Goal: Obtain resource: Obtain resource

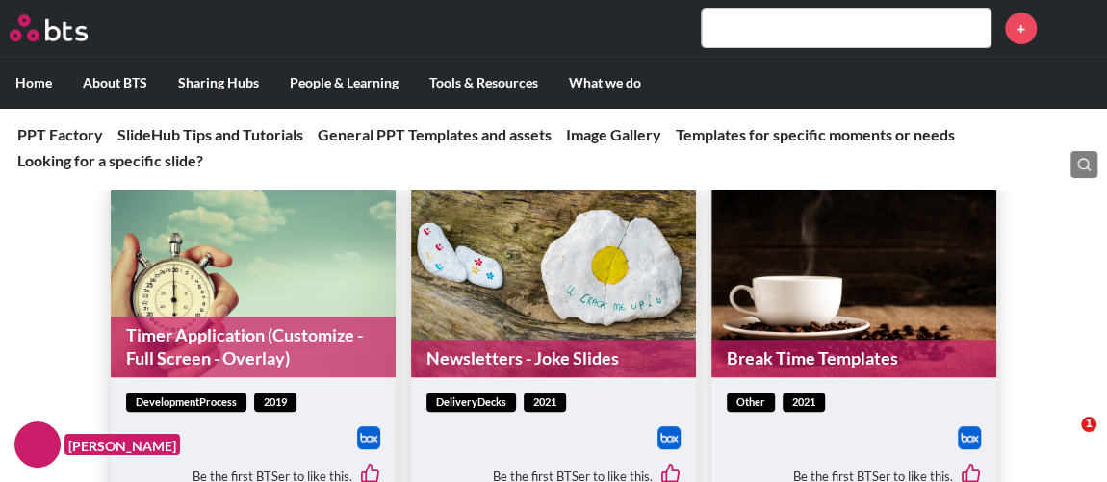
scroll to position [7703, 0]
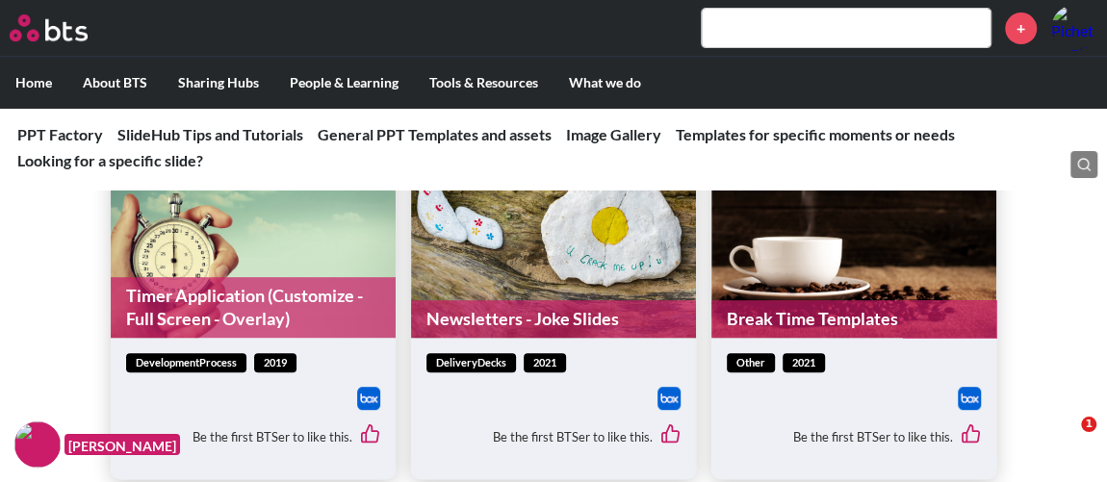
click at [244, 270] on figure "Timer Application (Customize - Full Screen - Overlay)" at bounding box center [253, 240] width 285 height 195
click at [193, 366] on span "developmentProcess" at bounding box center [186, 363] width 120 height 20
click at [195, 353] on span "developmentProcess" at bounding box center [186, 363] width 120 height 20
click at [205, 280] on link "Timer Application (Customize - Full Screen - Overlay)" at bounding box center [253, 307] width 285 height 61
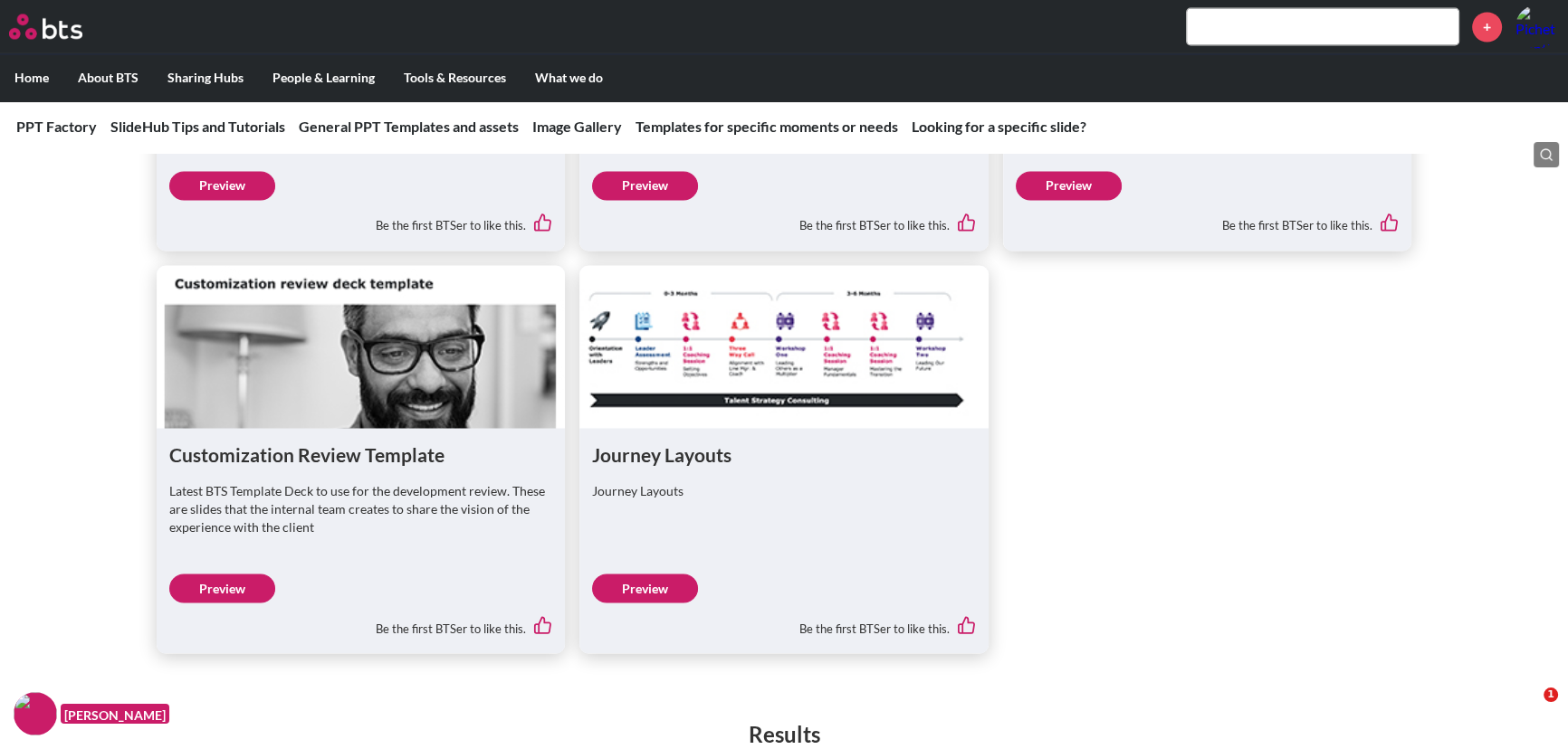
scroll to position [4085, 0]
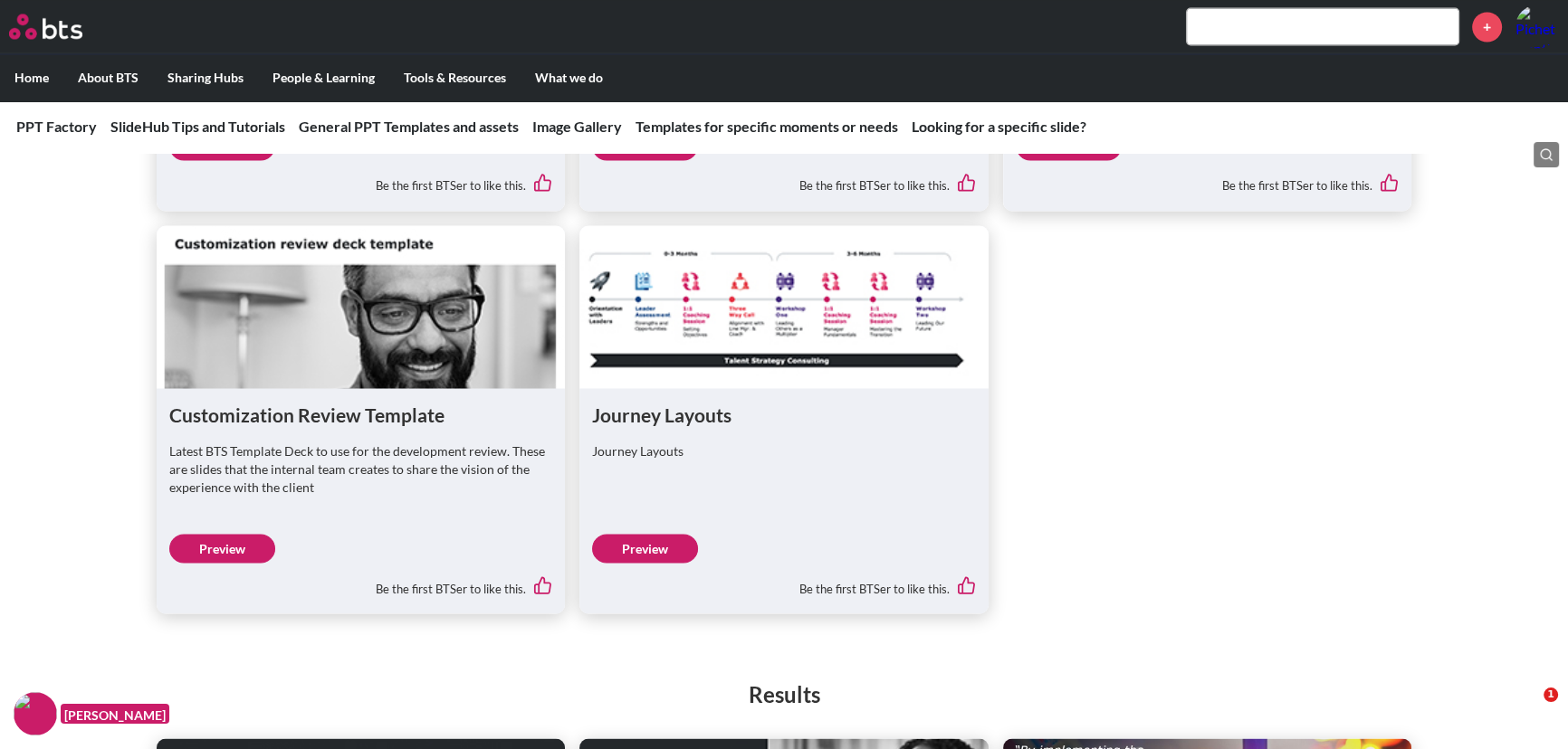
click at [630, 452] on div "Be the first BTSer to like this." at bounding box center [783, 582] width 383 height 38
click at [671, 452] on link "Preview" at bounding box center [645, 548] width 106 height 29
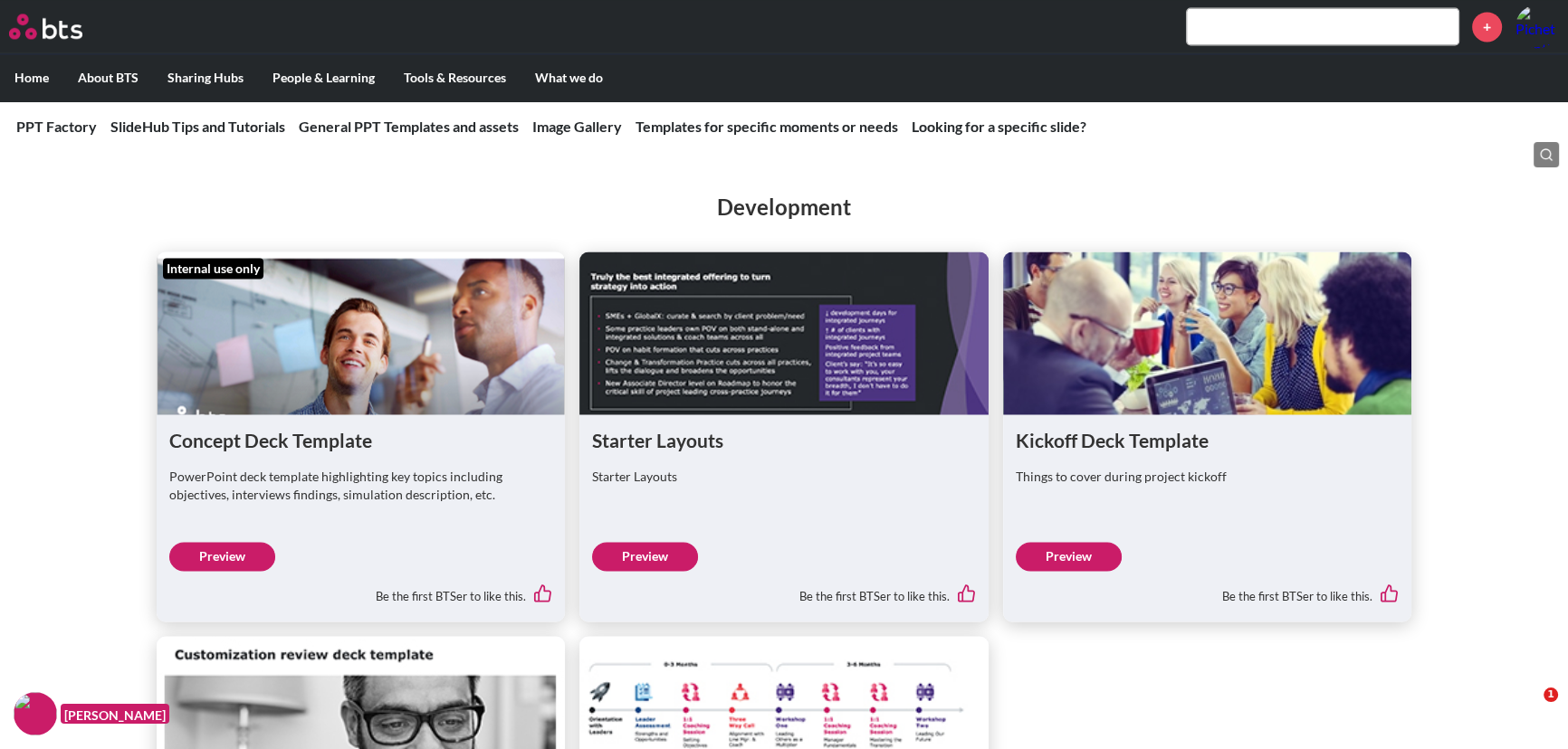
scroll to position [3675, 0]
click at [247, 452] on link "Preview" at bounding box center [222, 556] width 106 height 29
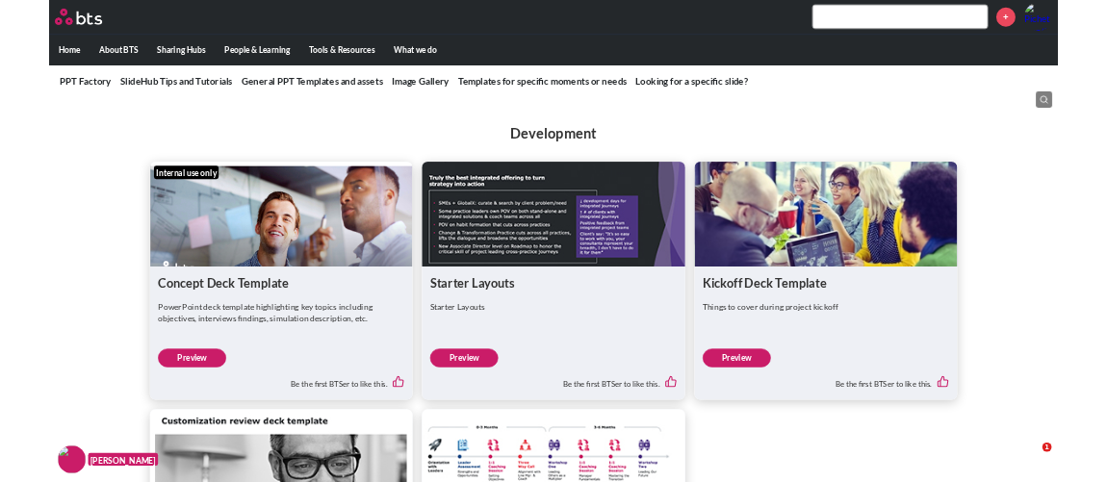
scroll to position [3909, 0]
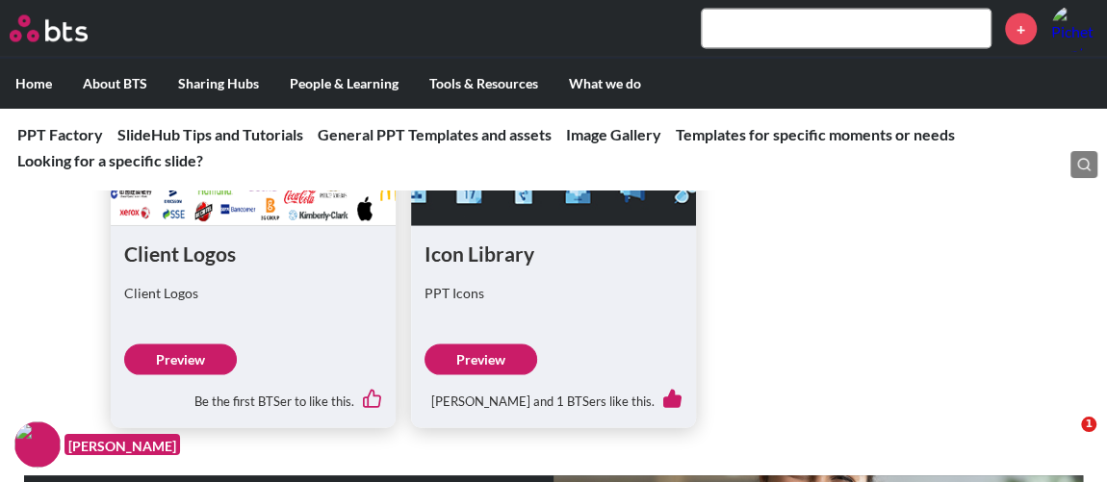
scroll to position [1848, 0]
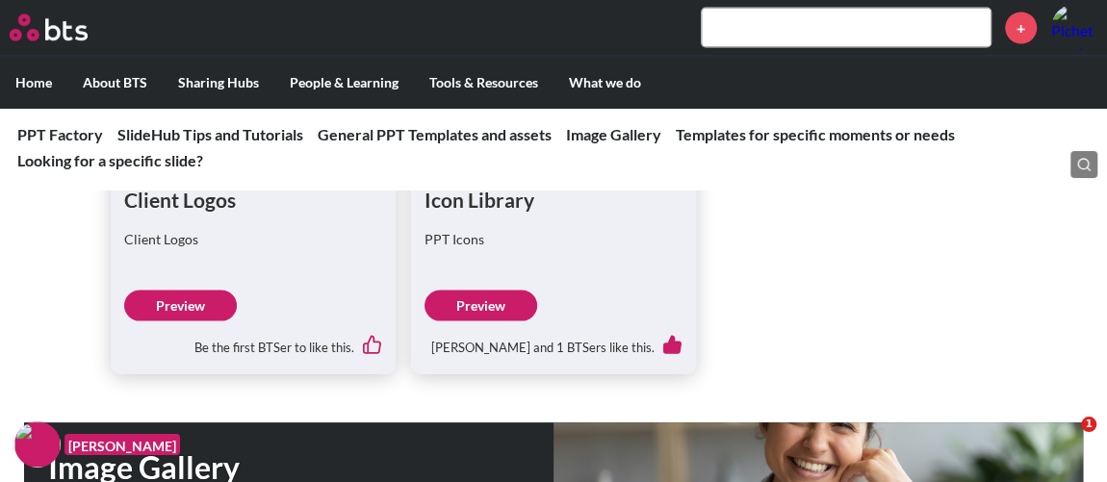
click at [499, 305] on link "Preview" at bounding box center [481, 306] width 113 height 31
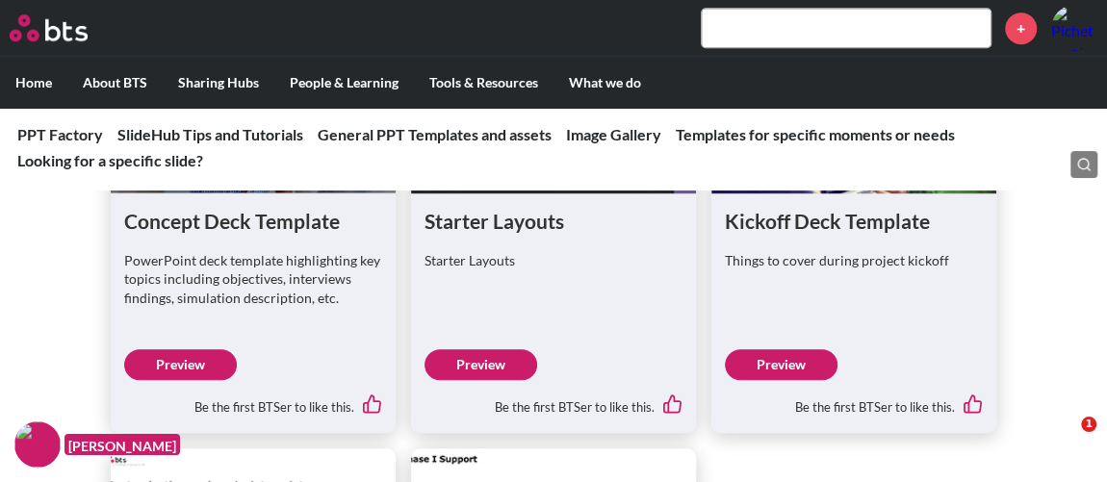
scroll to position [4299, 0]
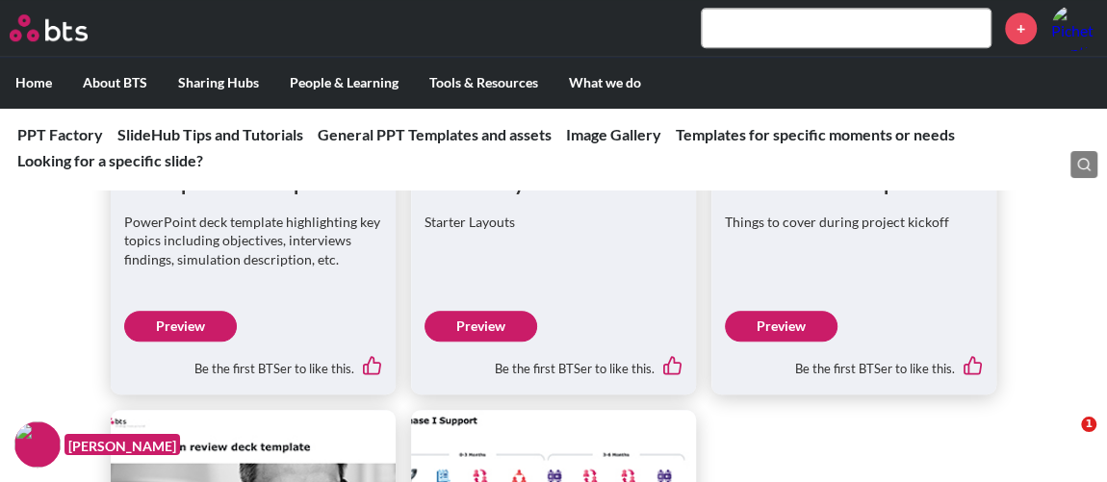
click at [212, 317] on link "Preview" at bounding box center [180, 326] width 113 height 31
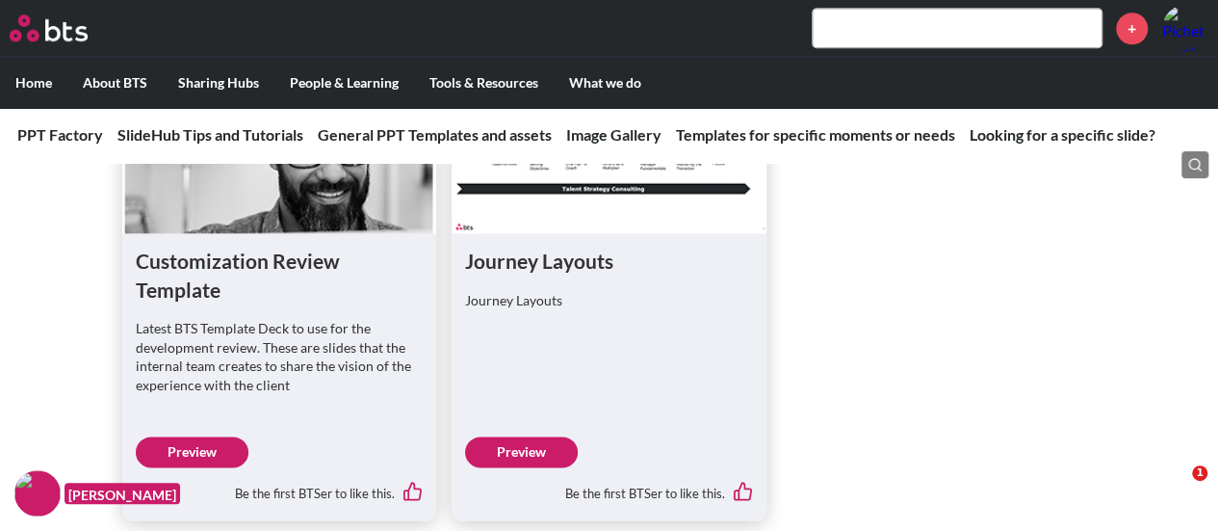
scroll to position [4658, 0]
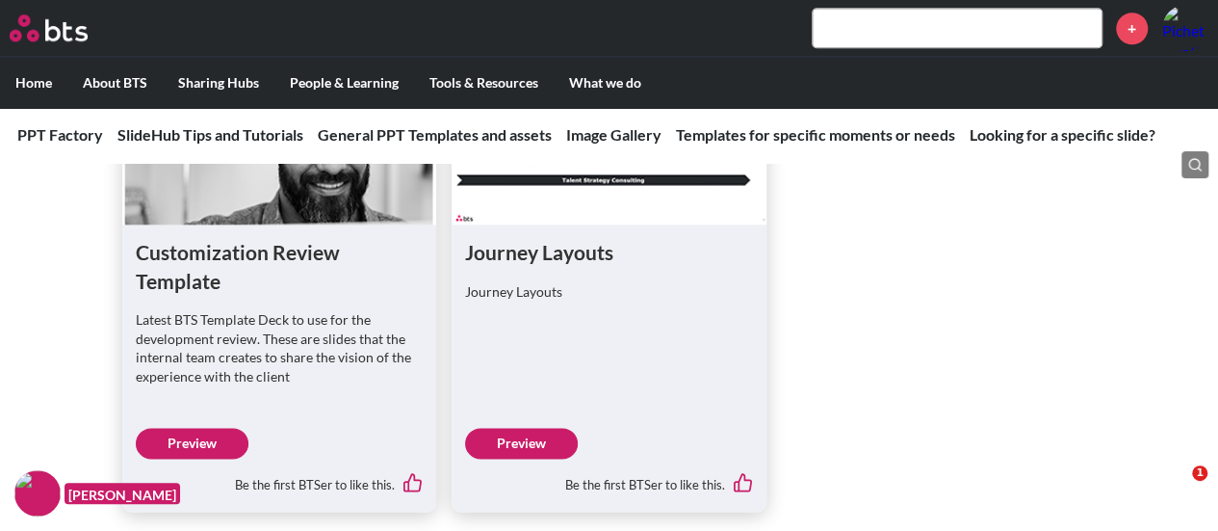
click at [526, 428] on link "Preview" at bounding box center [521, 443] width 113 height 31
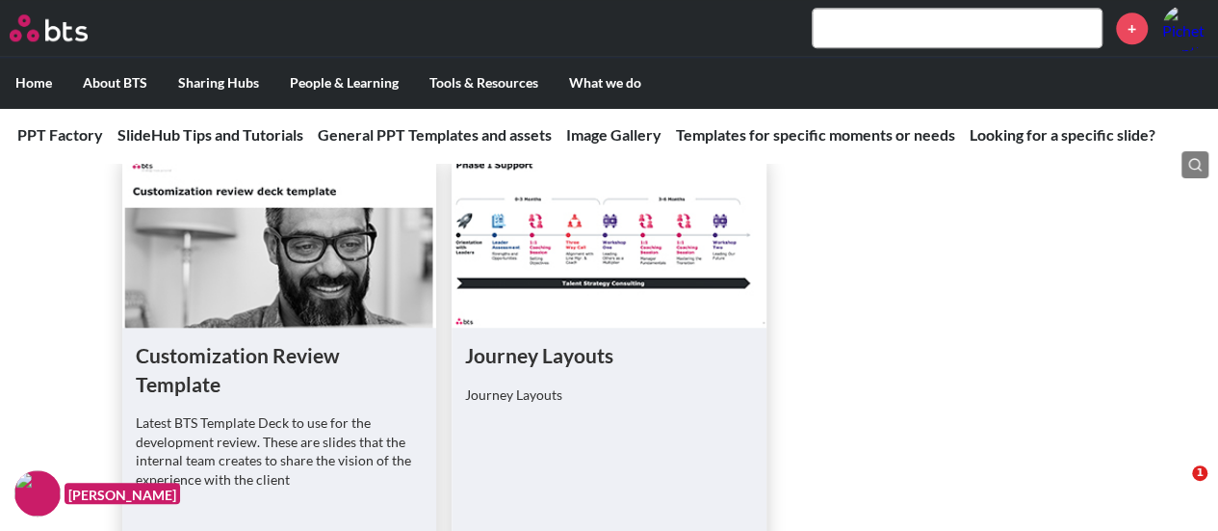
scroll to position [4562, 0]
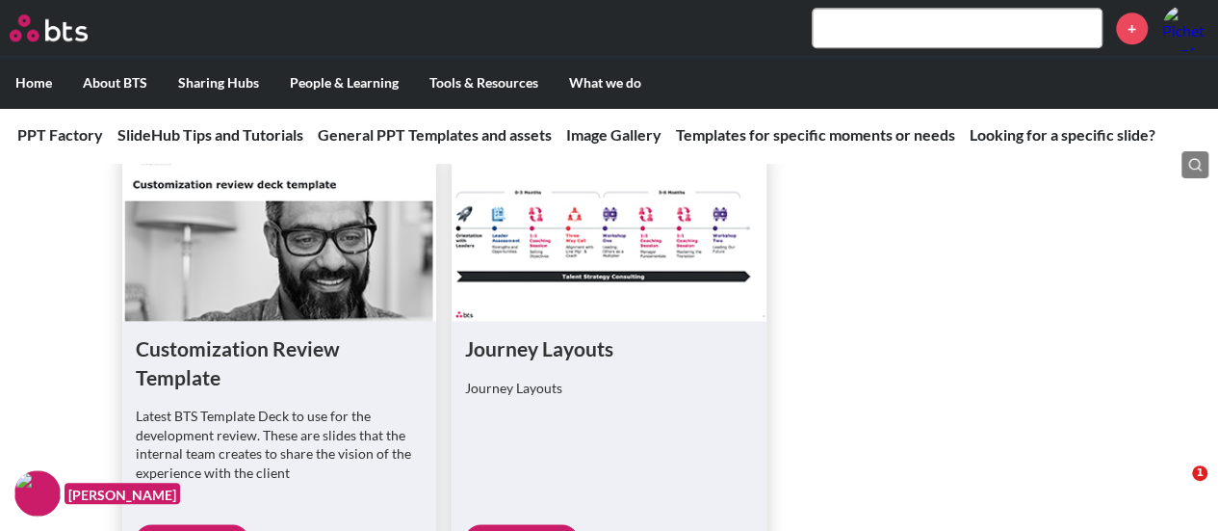
click at [206, 481] on link "Preview" at bounding box center [192, 539] width 113 height 31
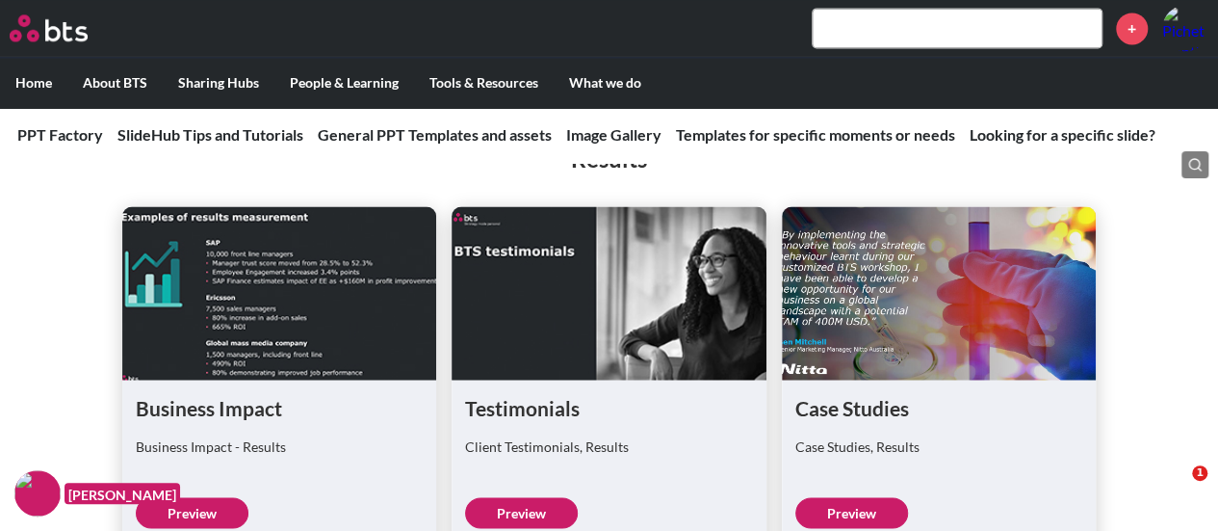
scroll to position [5139, 0]
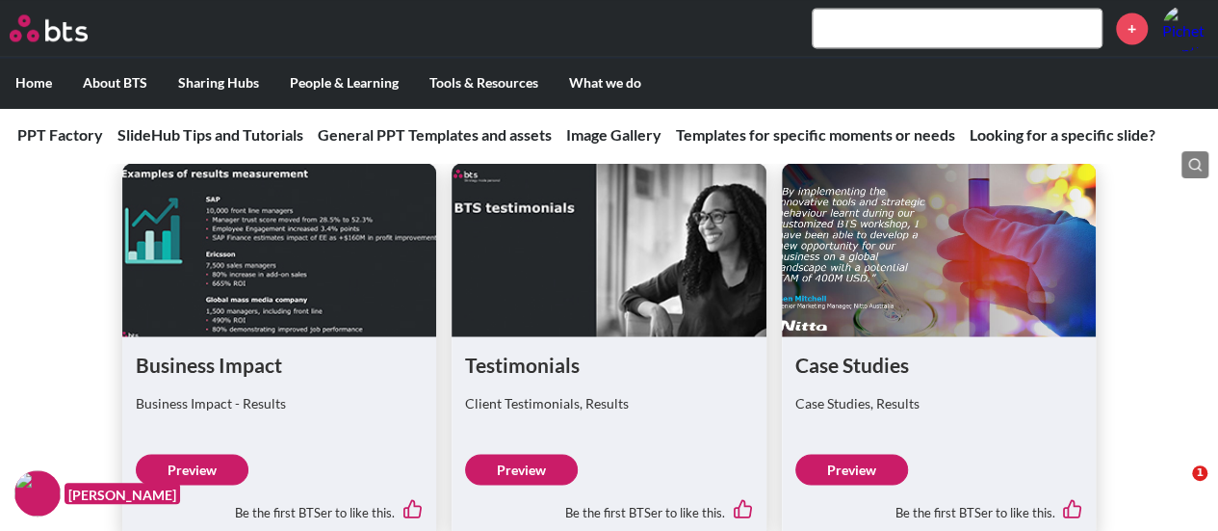
click at [1106, 313] on div "Results Business Impact Business Impact - Results Preview Be the first BTSer to…" at bounding box center [609, 299] width 1218 height 477
click at [868, 481] on div "Be the first BTSer to like this." at bounding box center [939, 504] width 288 height 40
click at [862, 454] on link "Preview" at bounding box center [851, 469] width 113 height 31
click at [528, 454] on link "Preview" at bounding box center [521, 469] width 113 height 31
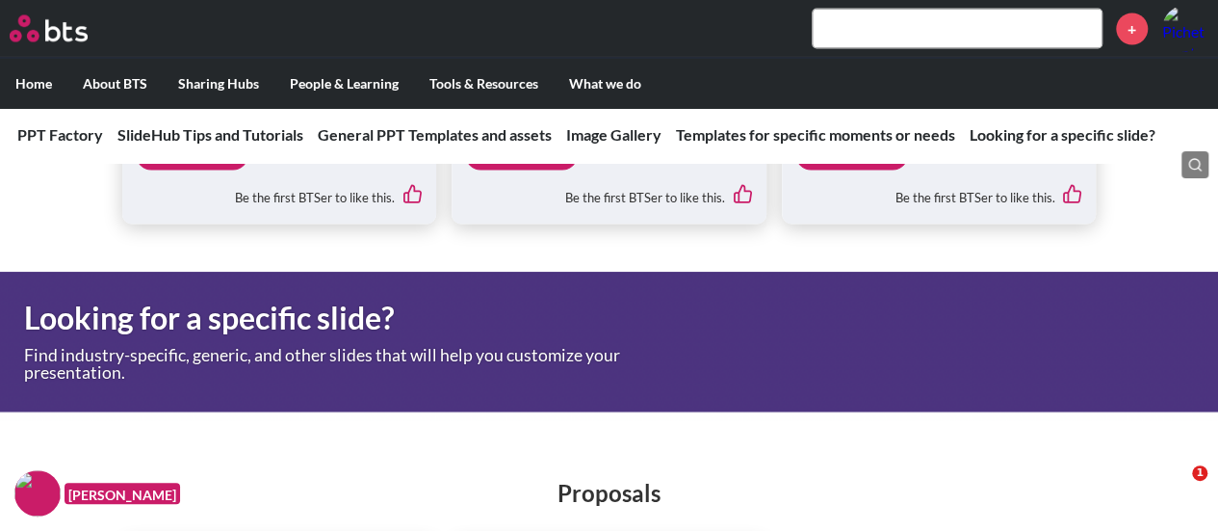
scroll to position [5332, 0]
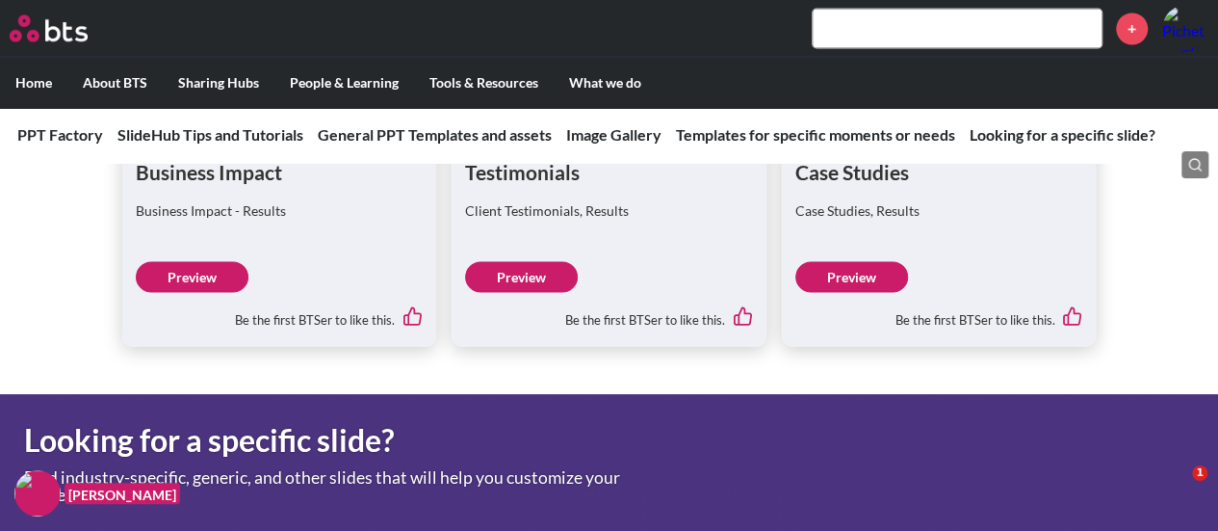
click at [202, 261] on link "Preview" at bounding box center [192, 276] width 113 height 31
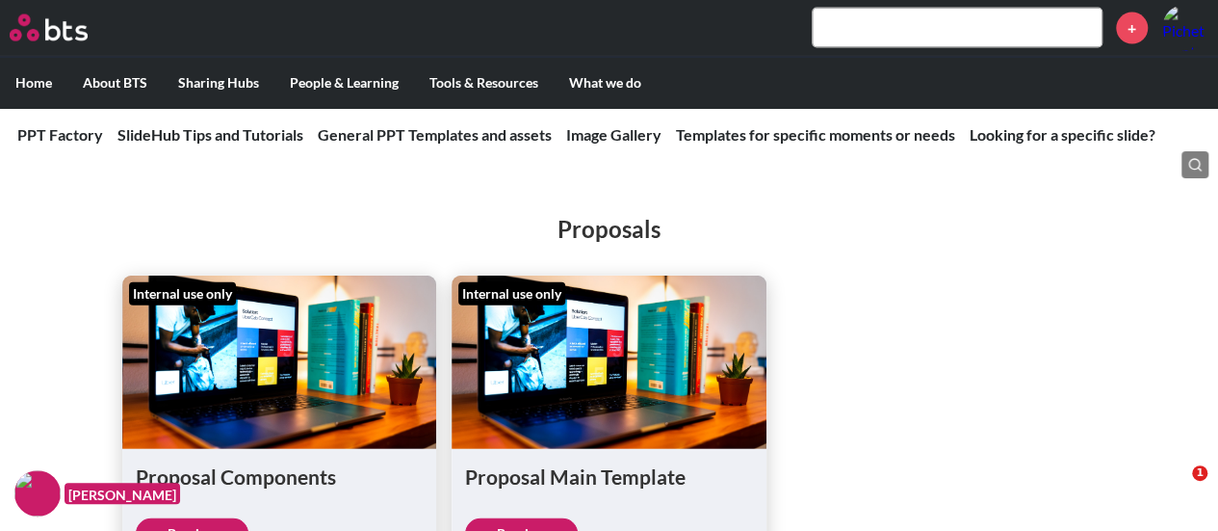
scroll to position [5813, 0]
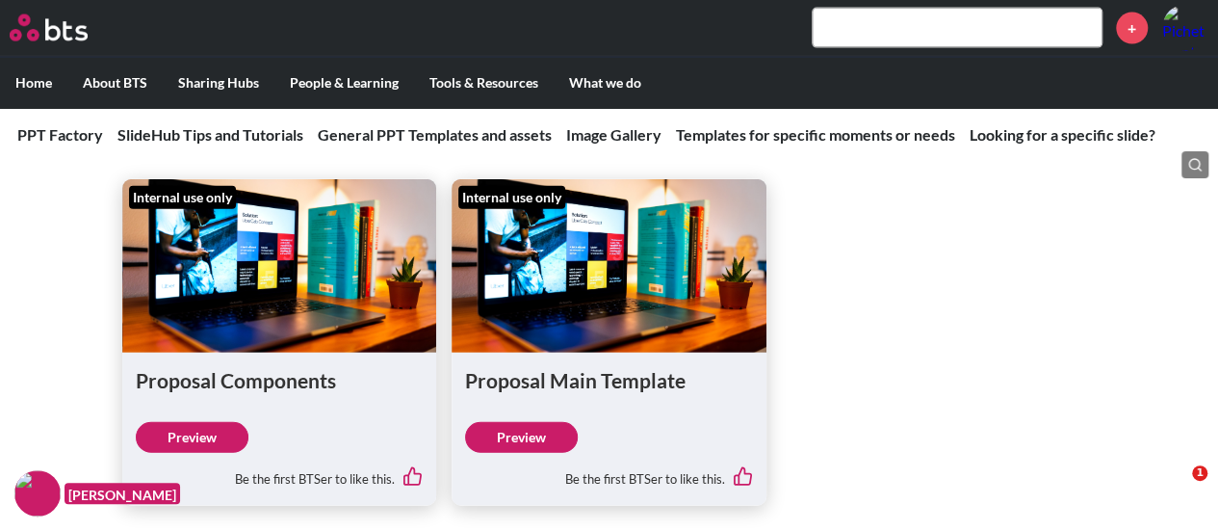
click at [205, 422] on link "Preview" at bounding box center [192, 437] width 113 height 31
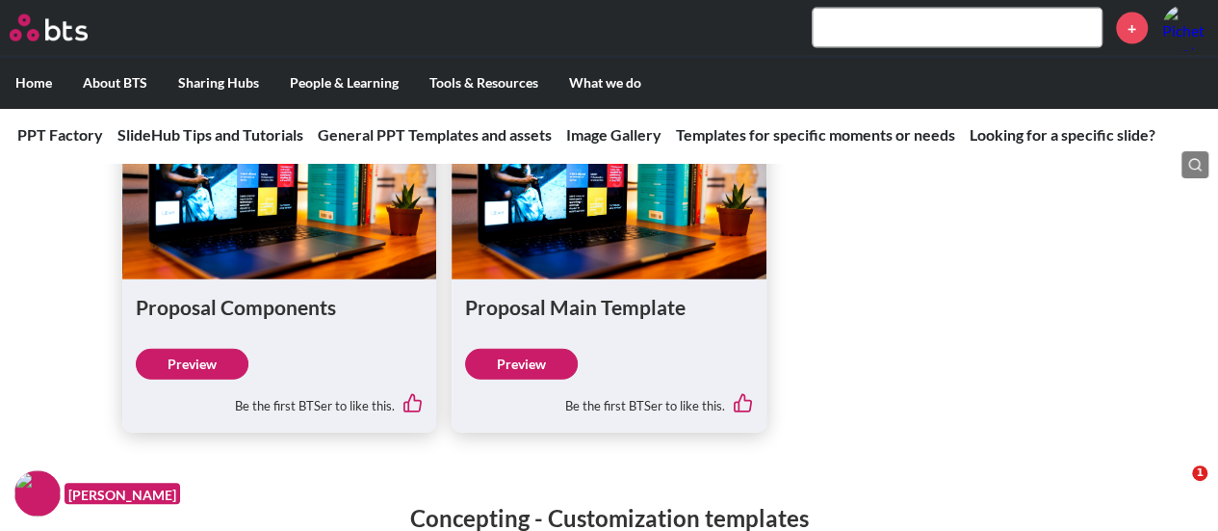
scroll to position [6006, 0]
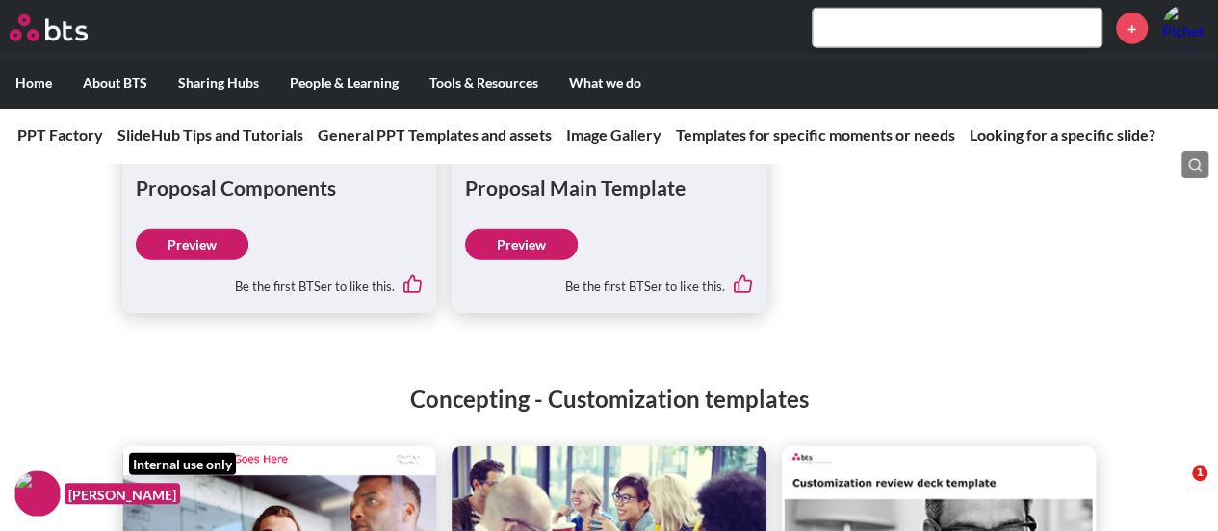
click at [567, 229] on link "Preview" at bounding box center [521, 244] width 113 height 31
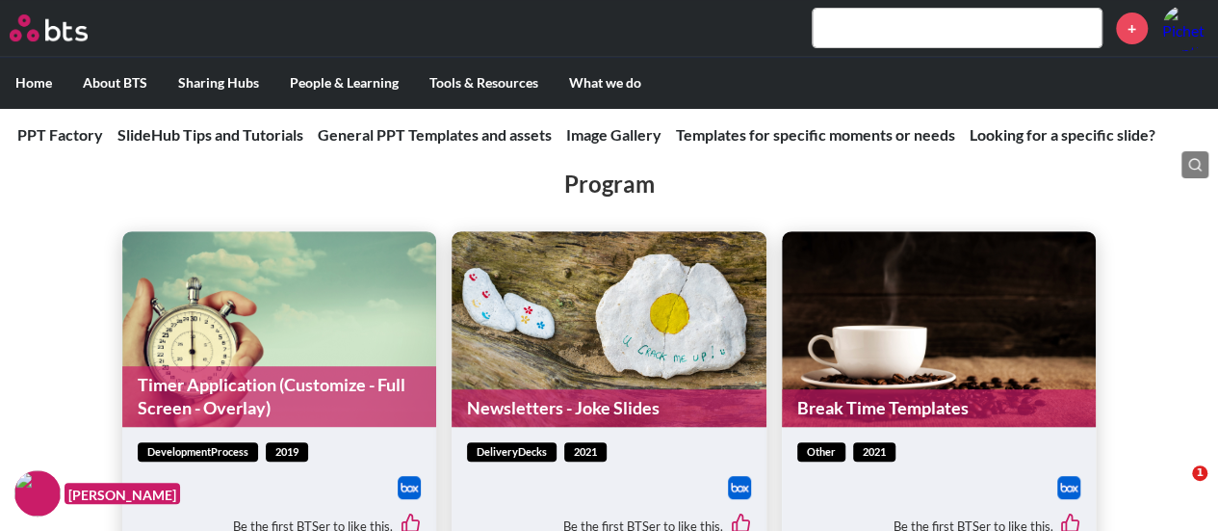
scroll to position [7643, 0]
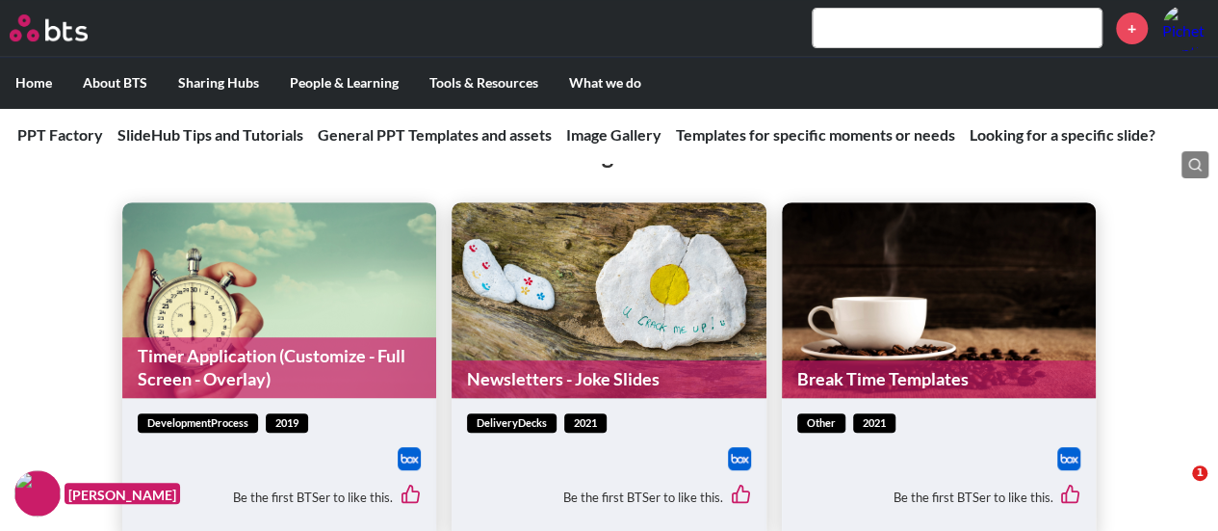
click at [978, 360] on link "Break Time Templates" at bounding box center [939, 379] width 315 height 38
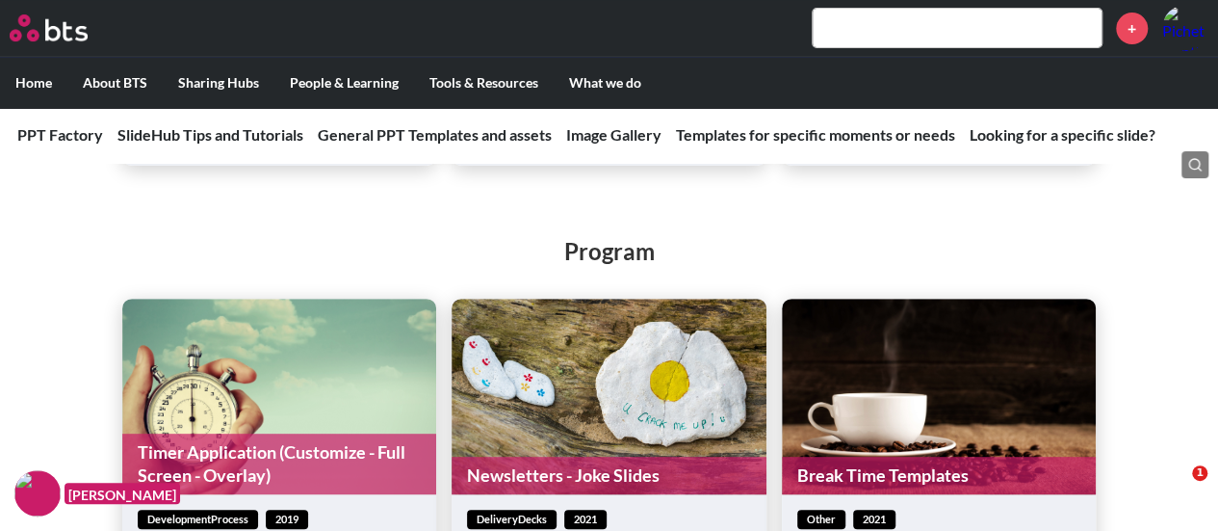
click at [324, 235] on h2 "Program" at bounding box center [609, 251] width 1218 height 33
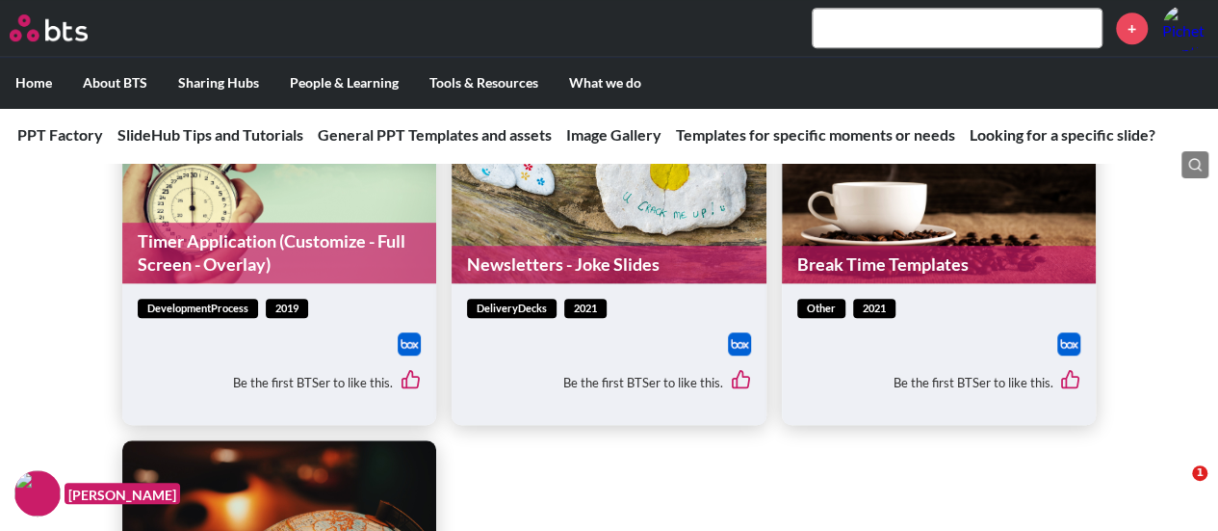
scroll to position [7643, 0]
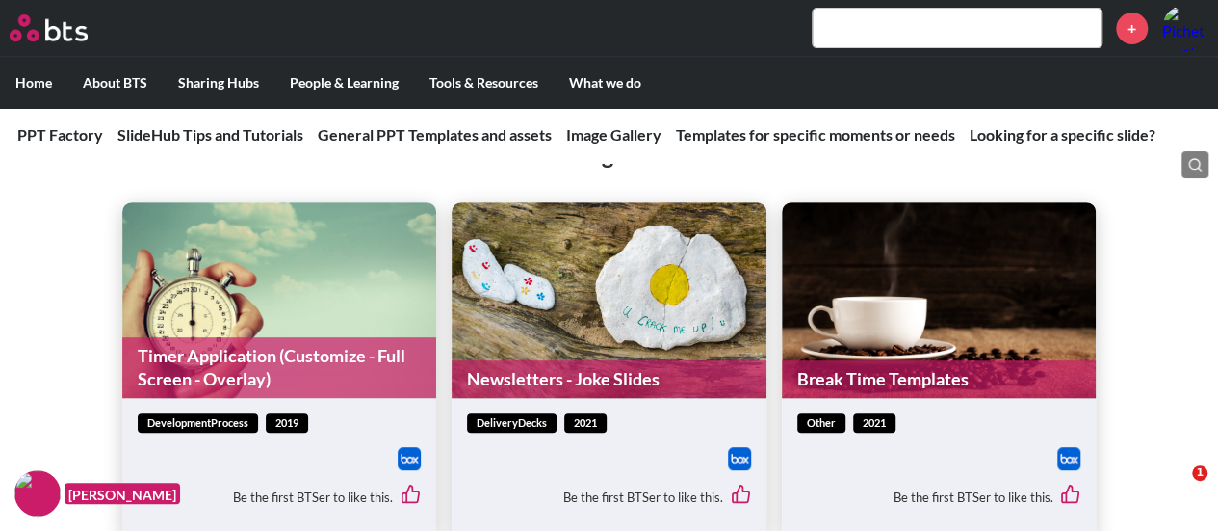
click at [558, 360] on link "Newsletters - Joke Slides" at bounding box center [609, 379] width 315 height 38
